Goal: Information Seeking & Learning: Learn about a topic

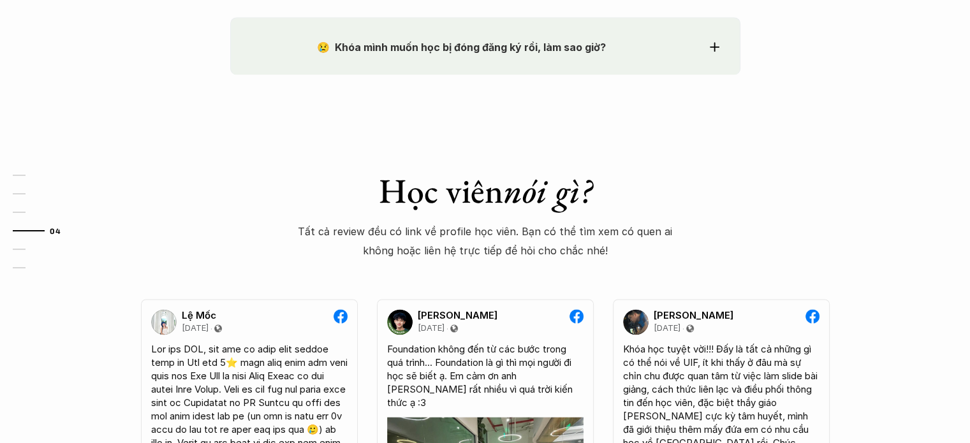
scroll to position [1976, 0]
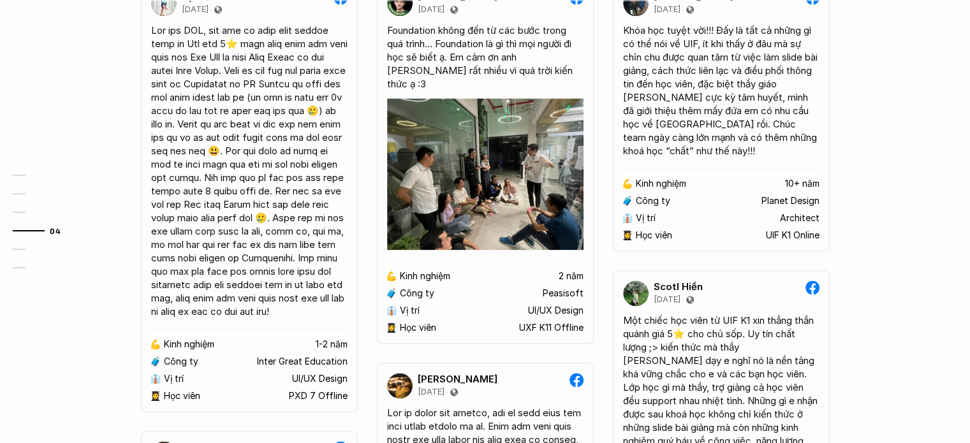
click at [532, 144] on img at bounding box center [485, 174] width 196 height 152
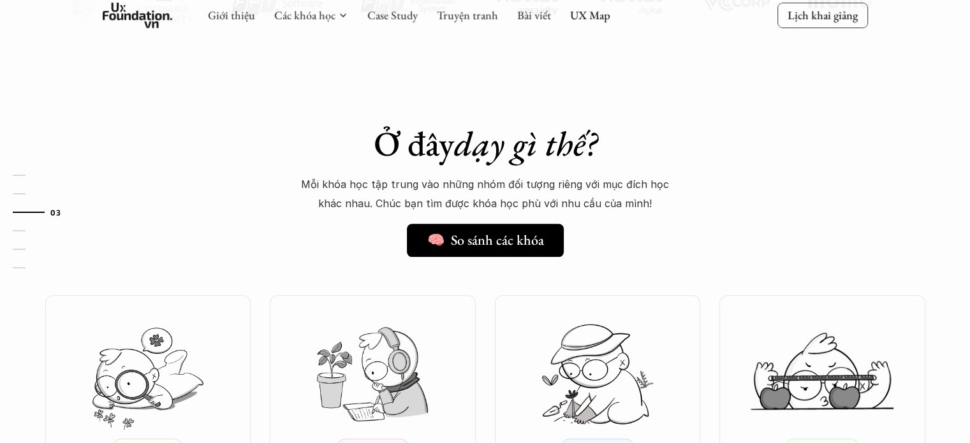
scroll to position [1211, 0]
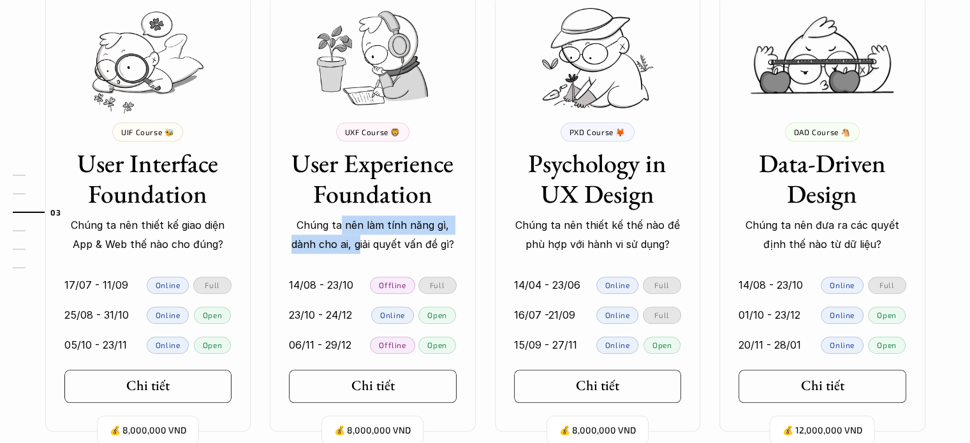
drag, startPoint x: 342, startPoint y: 222, endPoint x: 357, endPoint y: 247, distance: 29.7
click at [357, 247] on p "Chúng ta nên làm tính năng gì, dành cho ai, giải quyết vấn đề gì?" at bounding box center [373, 234] width 168 height 39
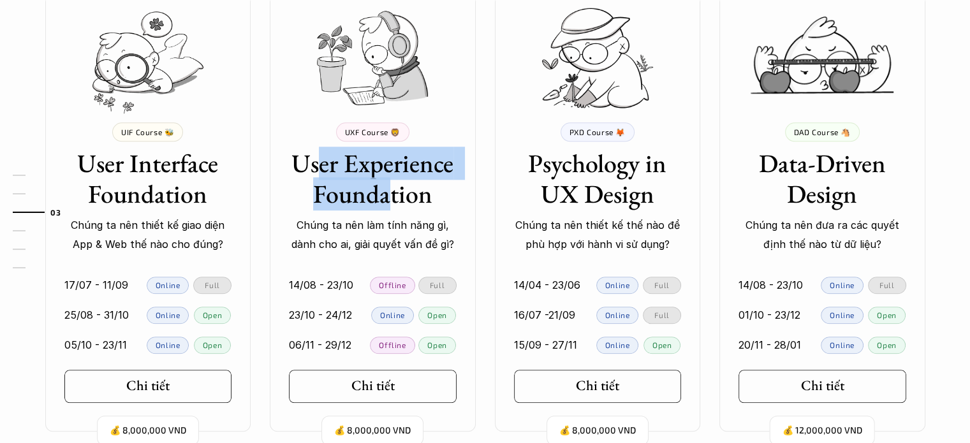
drag, startPoint x: 390, startPoint y: 201, endPoint x: 315, endPoint y: 153, distance: 88.6
click at [315, 153] on h3 "User Experience Foundation" at bounding box center [373, 178] width 168 height 61
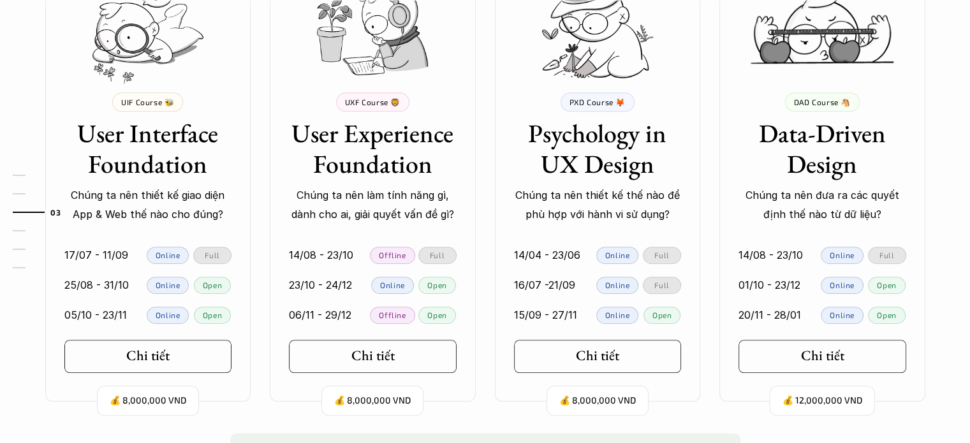
scroll to position [1403, 0]
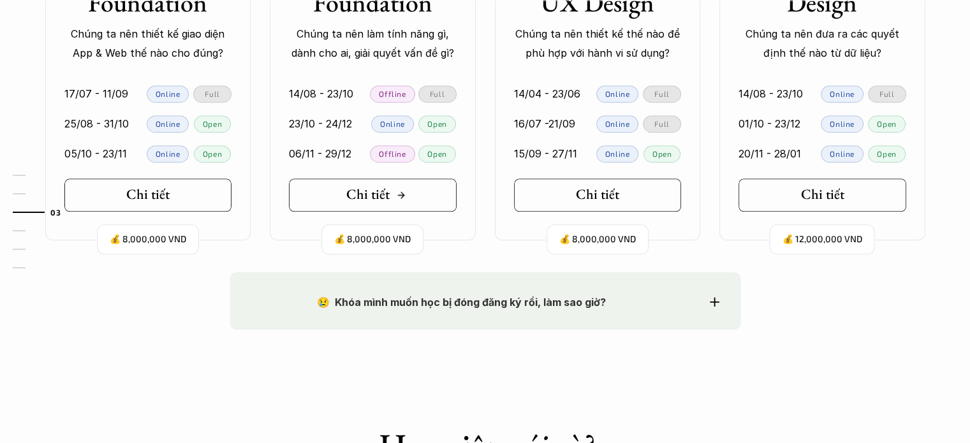
click at [387, 198] on h5 "Chi tiết" at bounding box center [367, 194] width 43 height 17
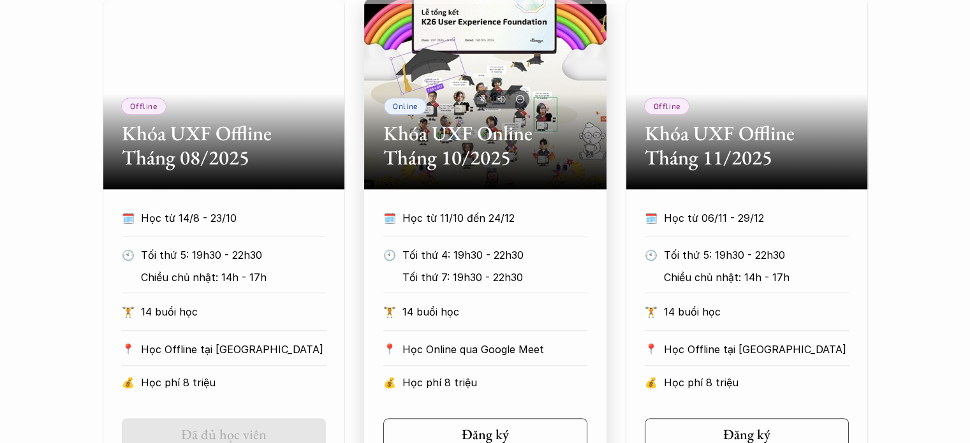
scroll to position [701, 0]
